Goal: Task Accomplishment & Management: Manage account settings

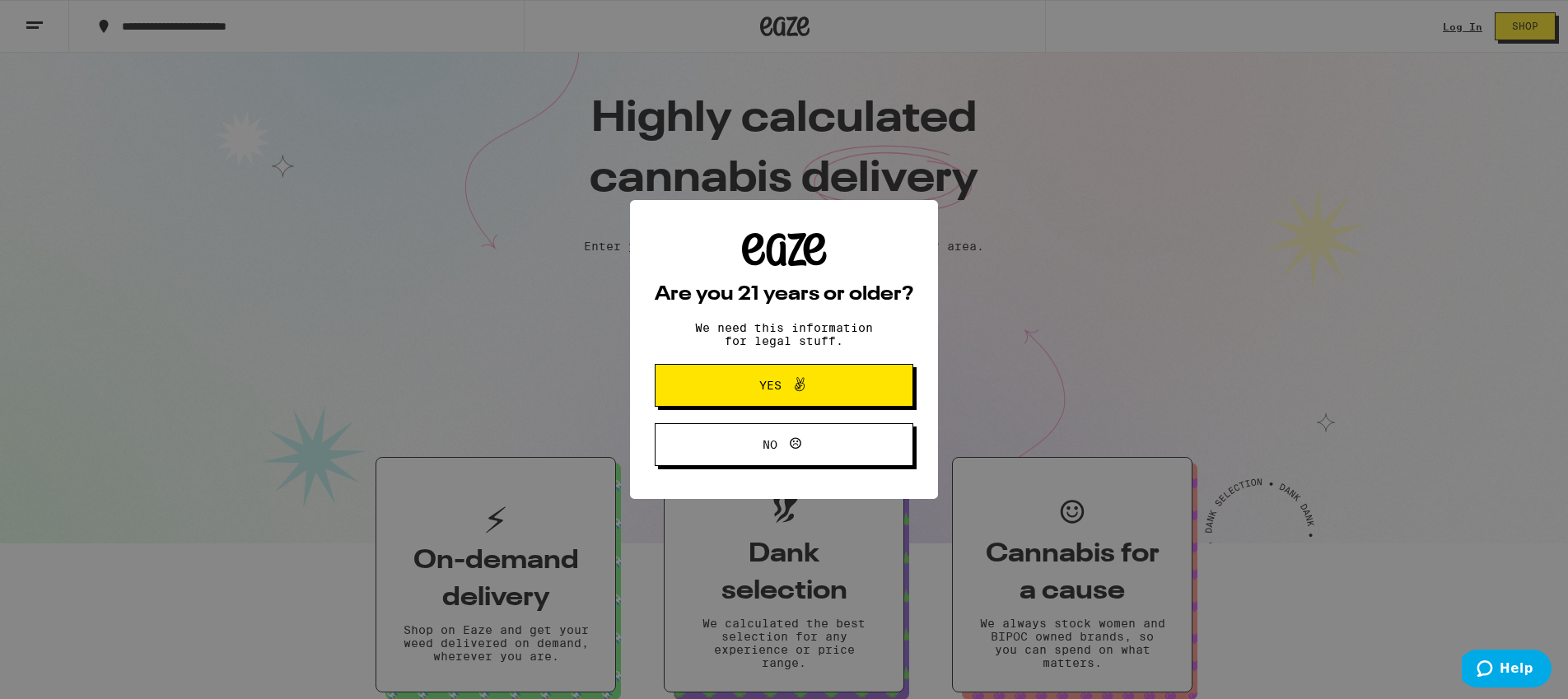
click at [794, 381] on icon at bounding box center [799, 384] width 20 height 20
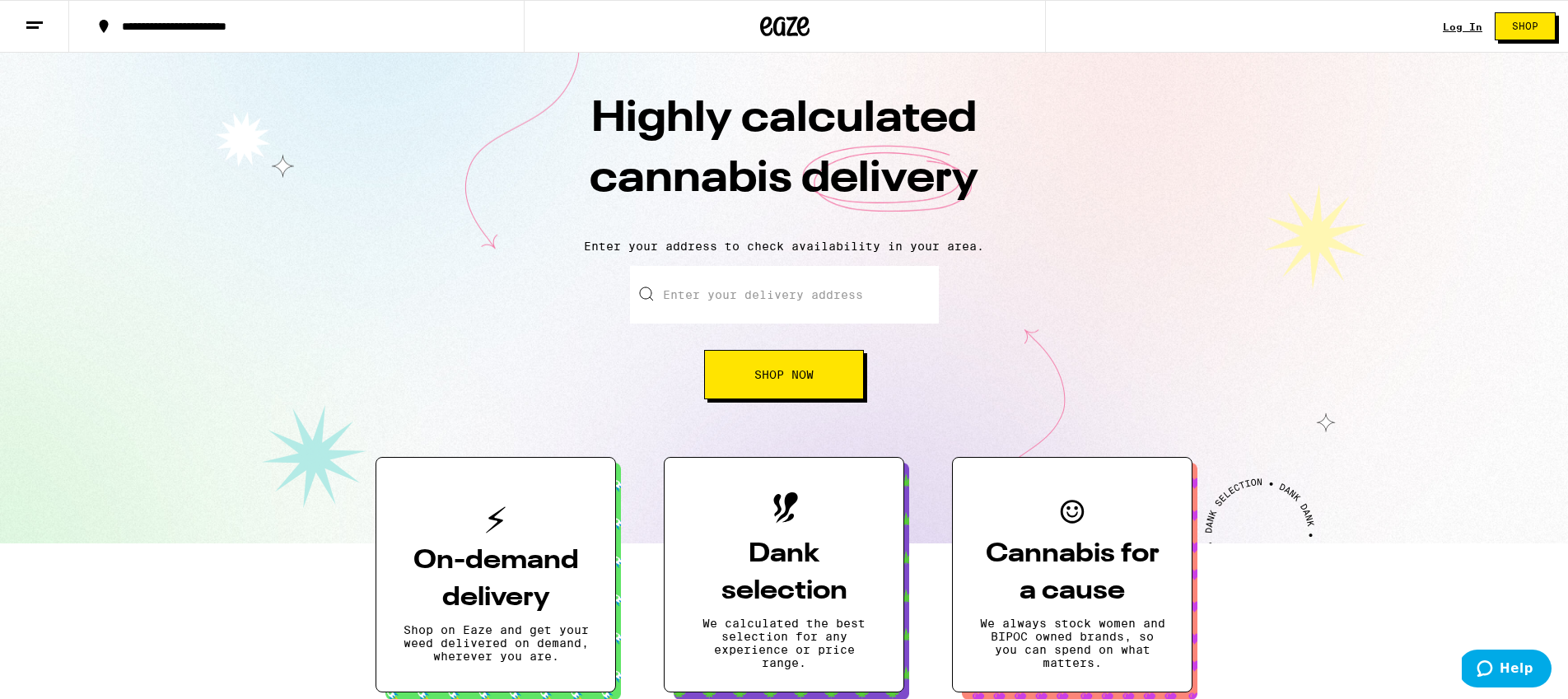
click at [1455, 25] on div "Log In" at bounding box center [1462, 26] width 39 height 11
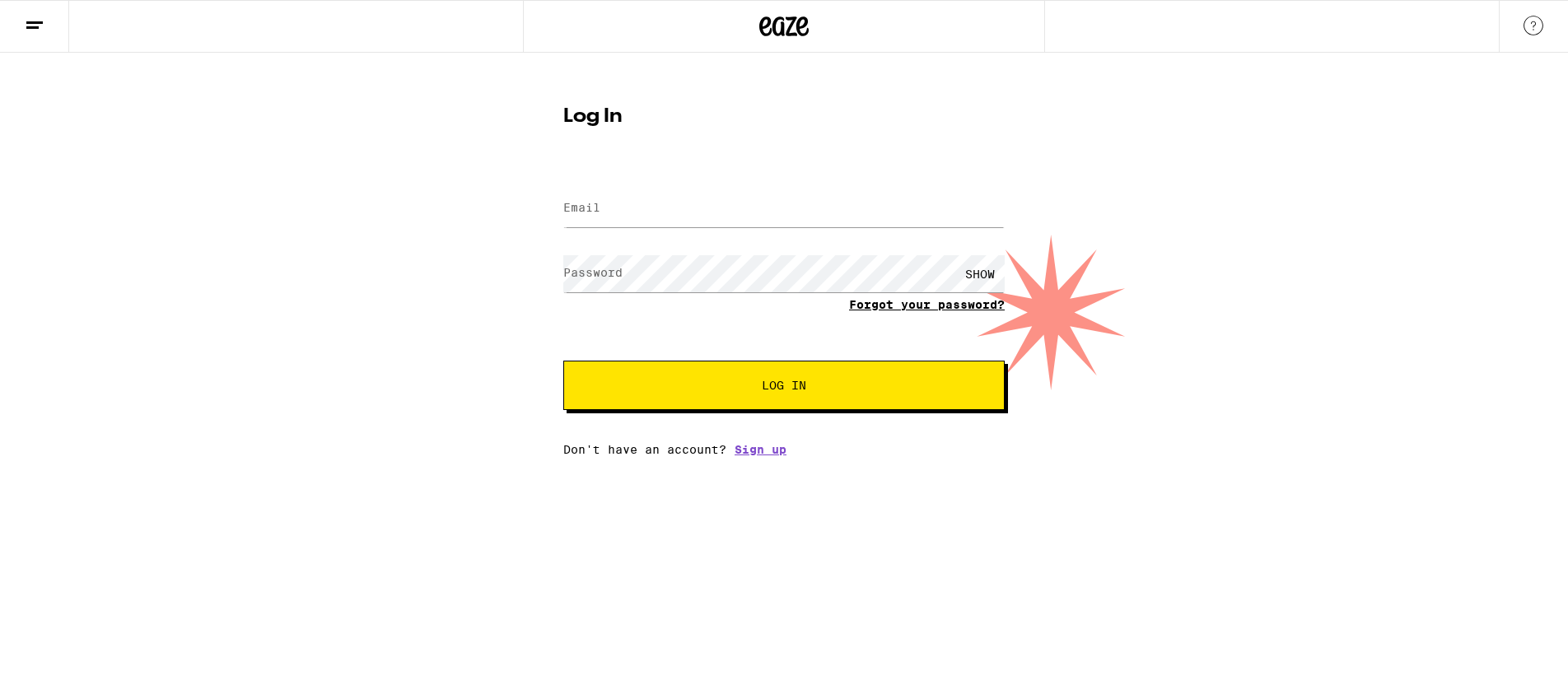
click at [870, 305] on link "Forgot your password?" at bounding box center [927, 304] width 156 height 13
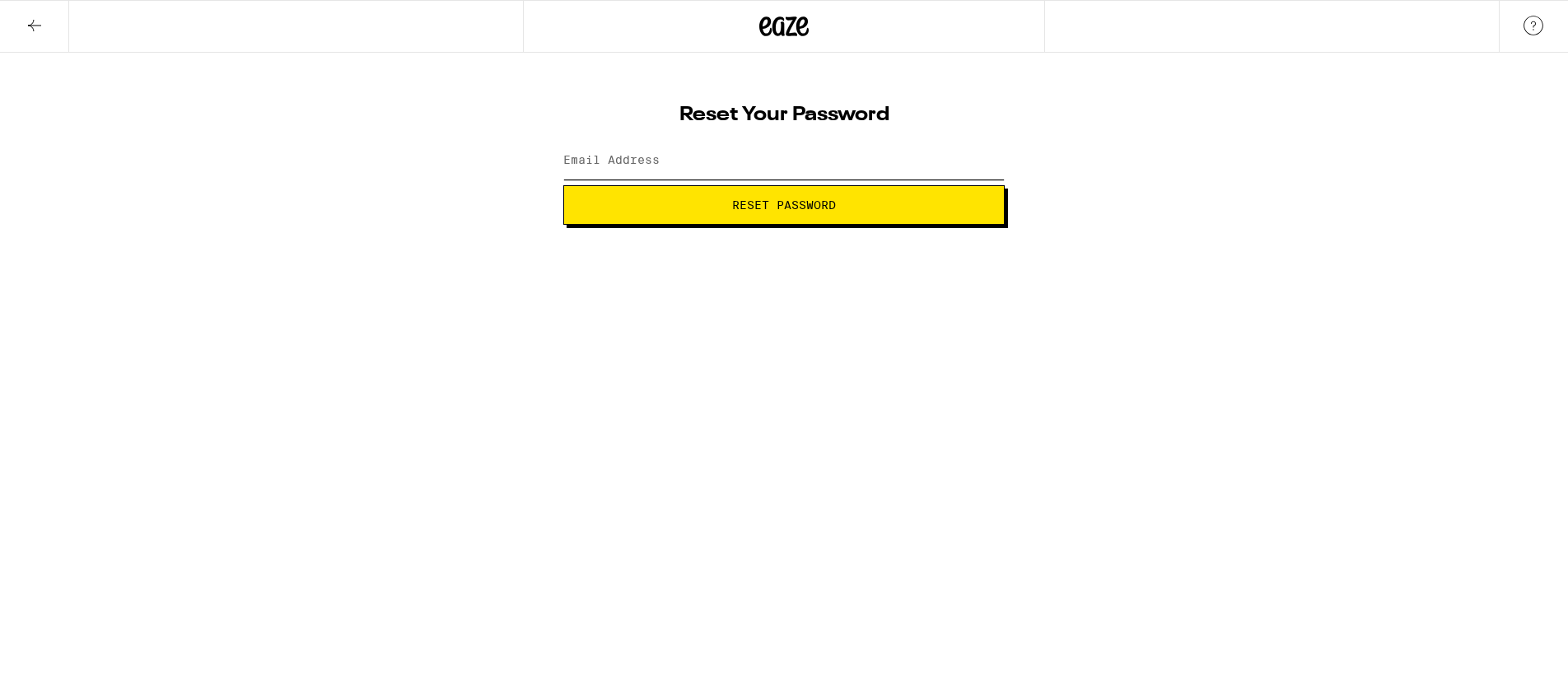
click at [661, 169] on input "Email Address" at bounding box center [783, 161] width 441 height 37
type input "[EMAIL_ADDRESS][DOMAIN_NAME]"
click at [697, 204] on span "Reset Password" at bounding box center [784, 205] width 414 height 11
click at [609, 166] on label "New password" at bounding box center [607, 160] width 89 height 13
click at [630, 167] on label "New password" at bounding box center [607, 160] width 89 height 13
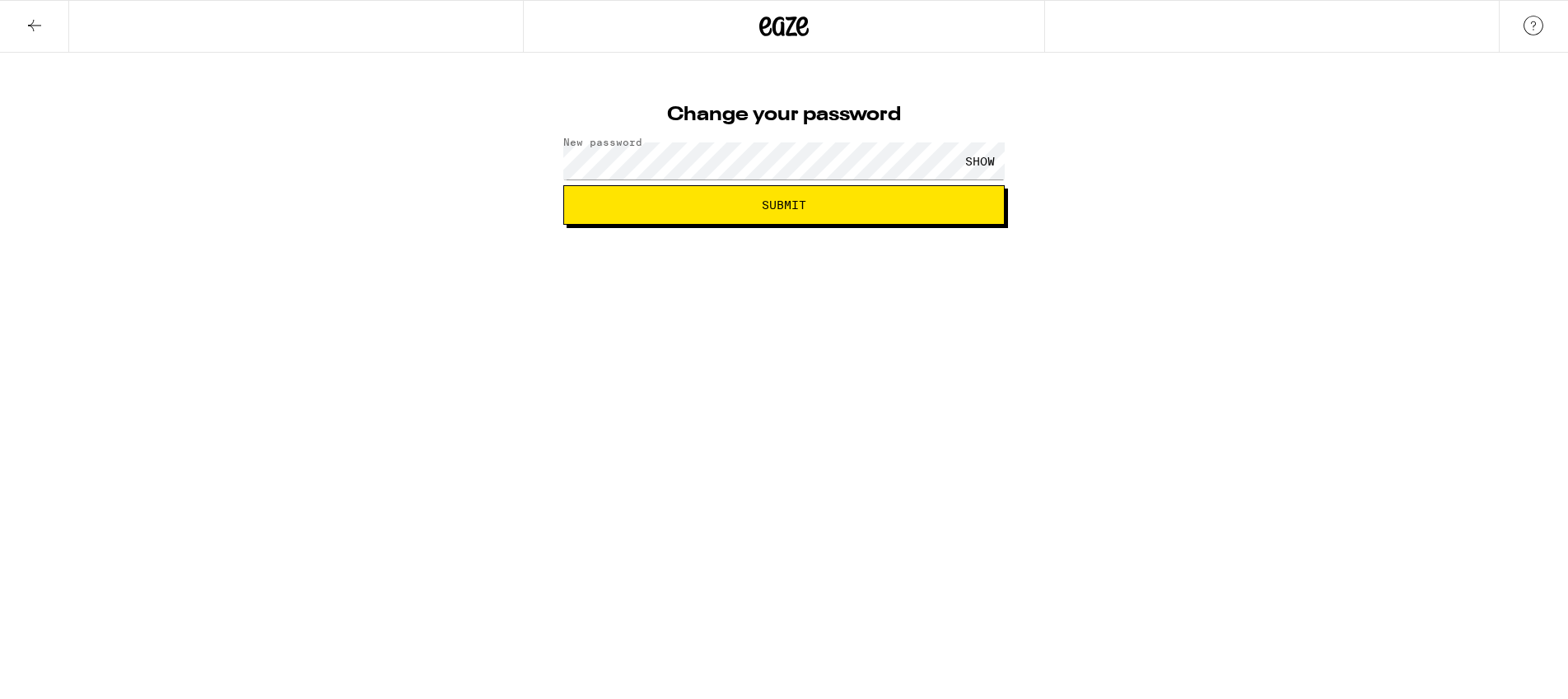
click at [968, 162] on div "SHOW" at bounding box center [980, 161] width 50 height 37
click at [911, 204] on span "Submit" at bounding box center [784, 205] width 414 height 11
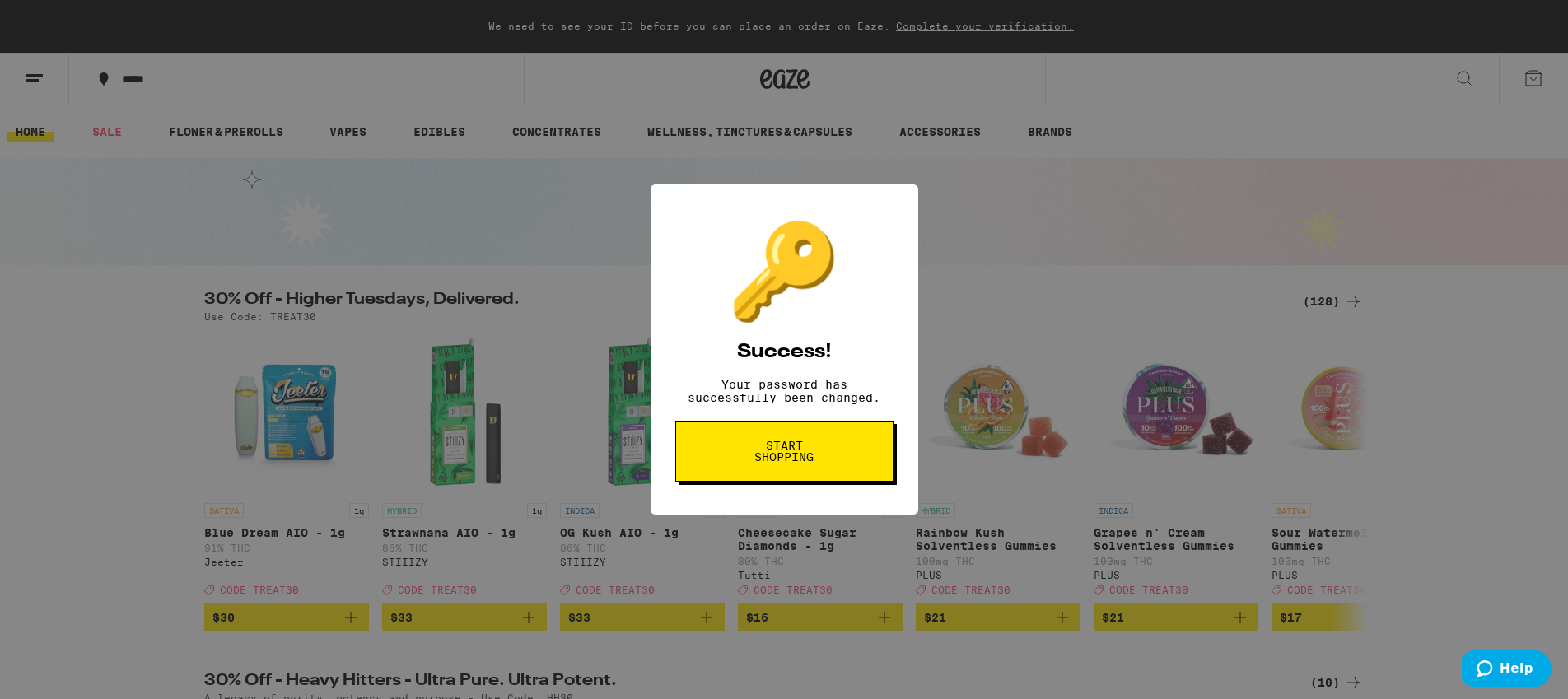
click at [1058, 237] on div "🔑 Success! Your password has successfully been changed. Start shopping" at bounding box center [784, 350] width 1568 height 699
